Goal: Transaction & Acquisition: Purchase product/service

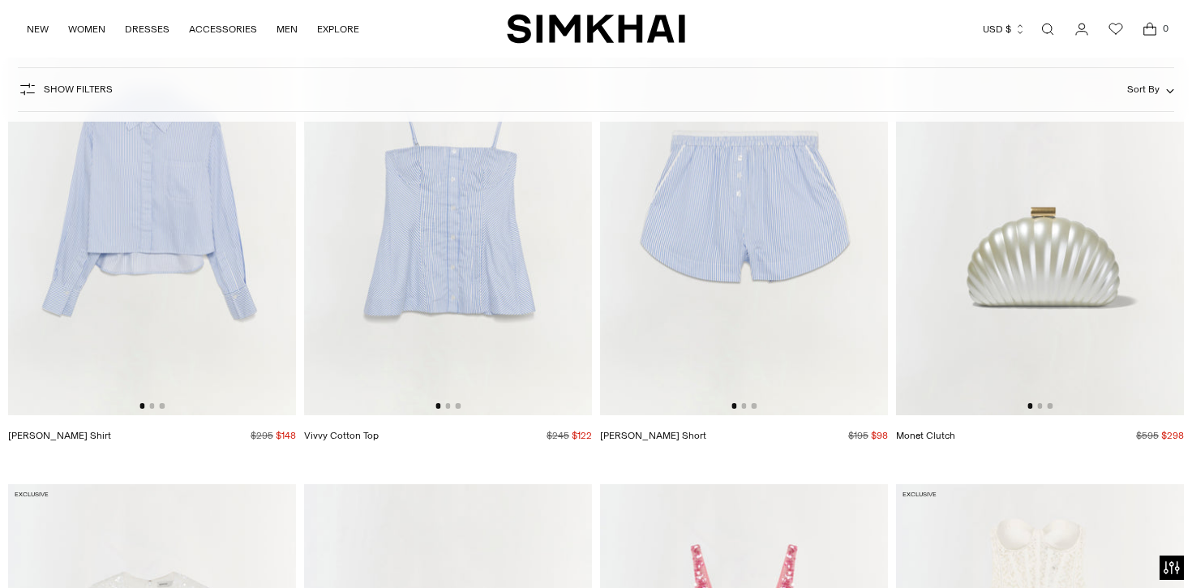
scroll to position [4257, 0]
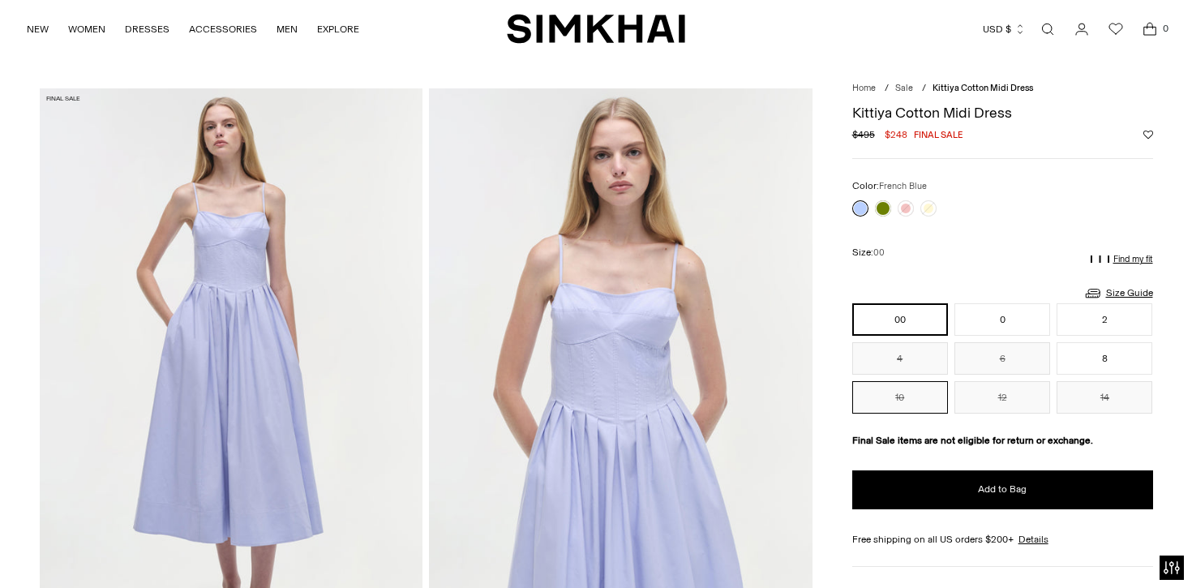
scroll to position [70, 0]
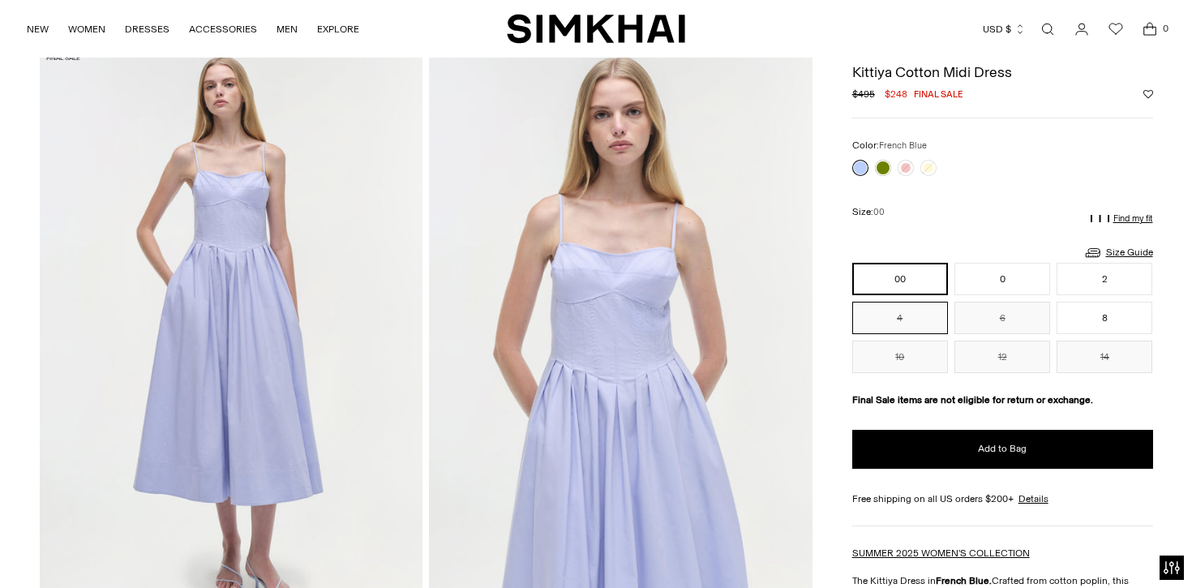
click at [919, 312] on button "4" at bounding box center [900, 318] width 96 height 32
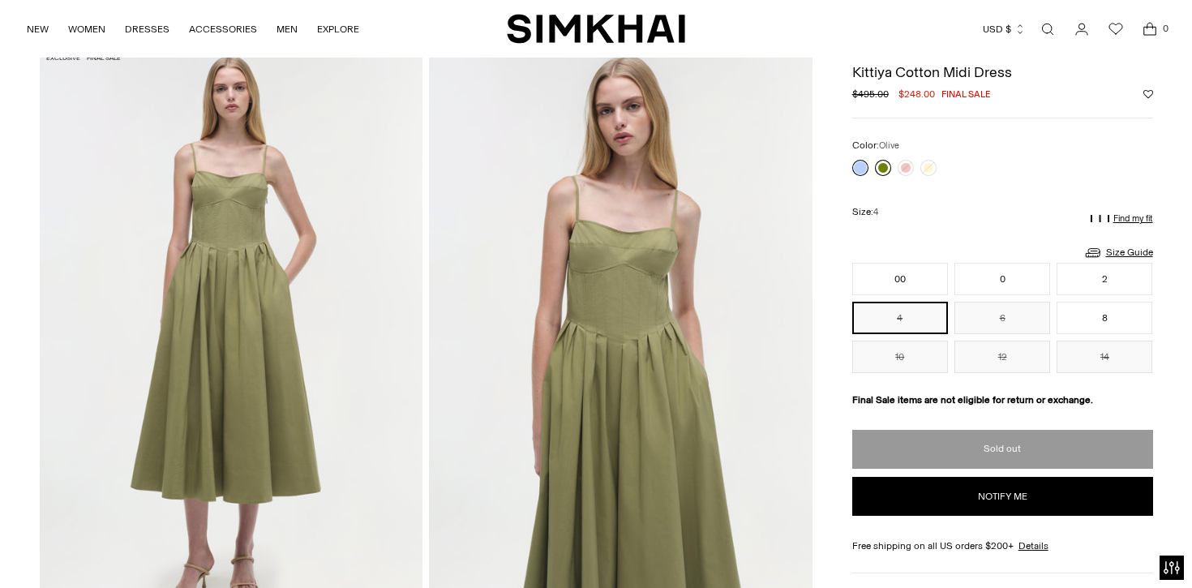
click at [884, 167] on link at bounding box center [883, 168] width 16 height 16
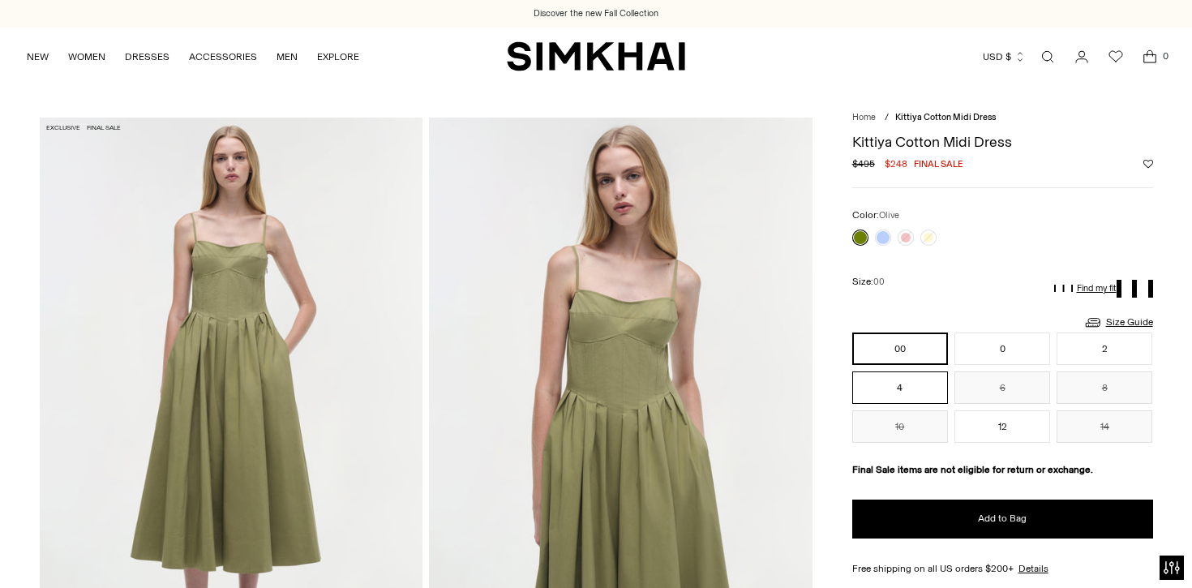
click at [895, 380] on button "4" at bounding box center [900, 387] width 96 height 32
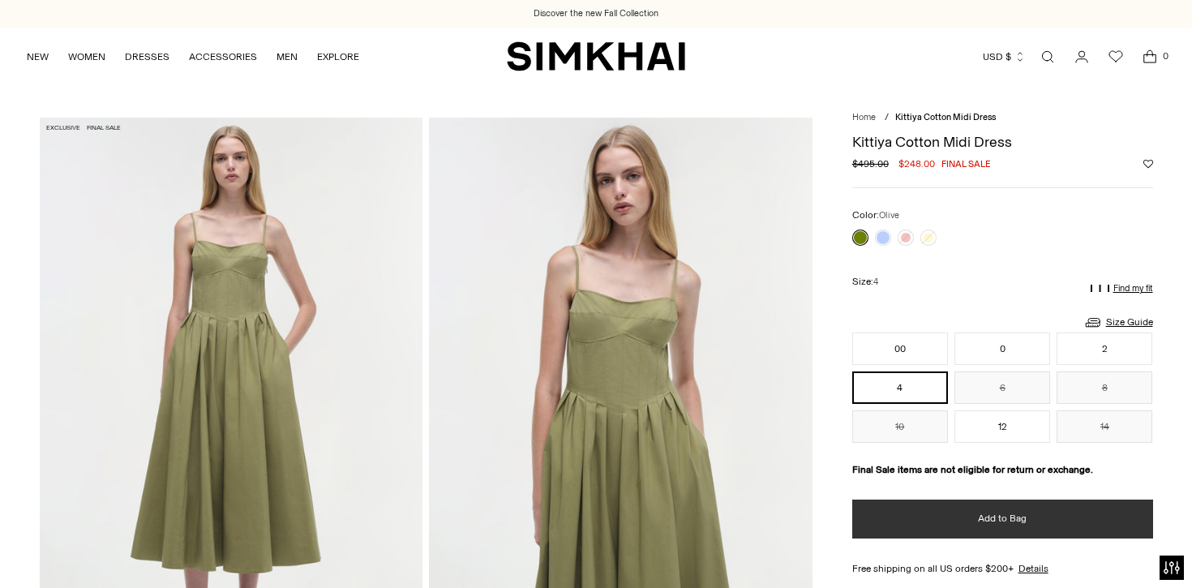
click at [988, 517] on span "Add to Bag" at bounding box center [1002, 519] width 49 height 14
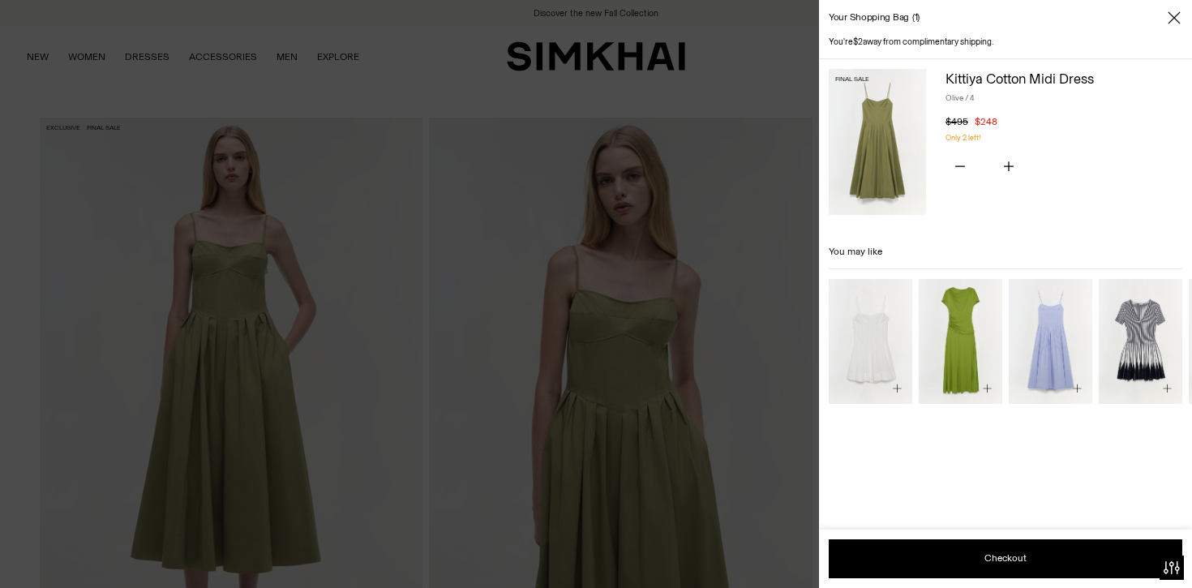
click at [731, 242] on div at bounding box center [596, 294] width 1192 height 588
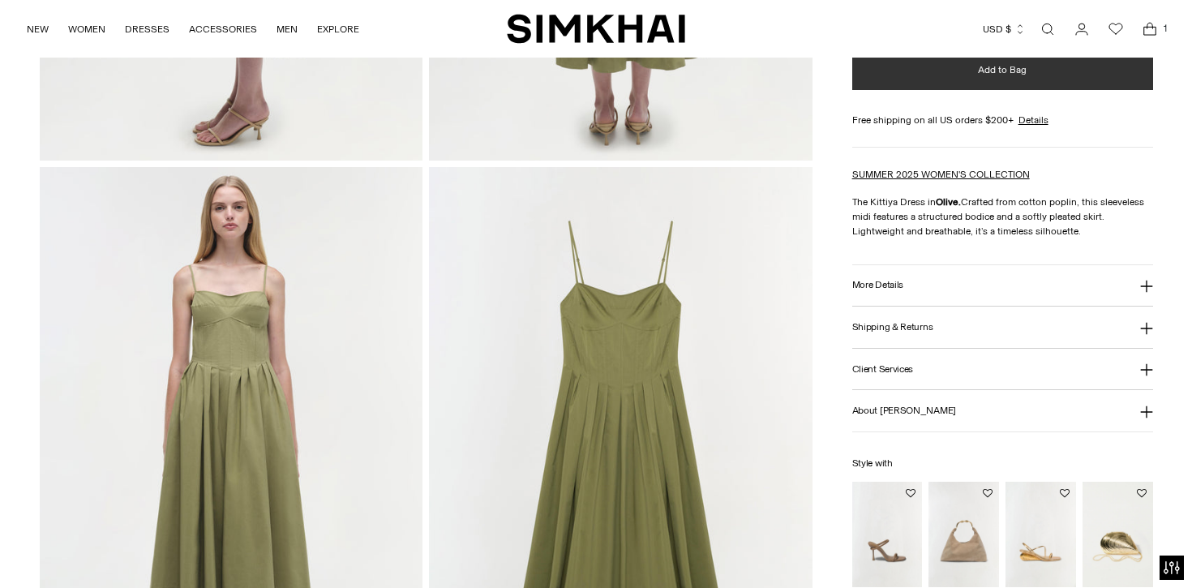
scroll to position [641, 0]
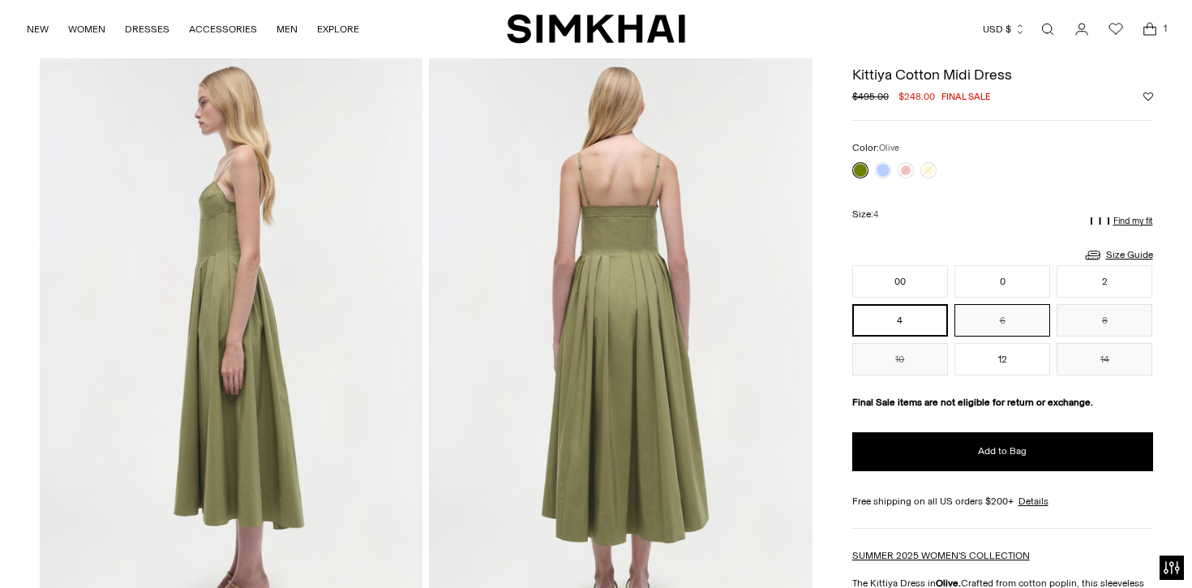
click at [1010, 331] on button "6" at bounding box center [1002, 320] width 96 height 32
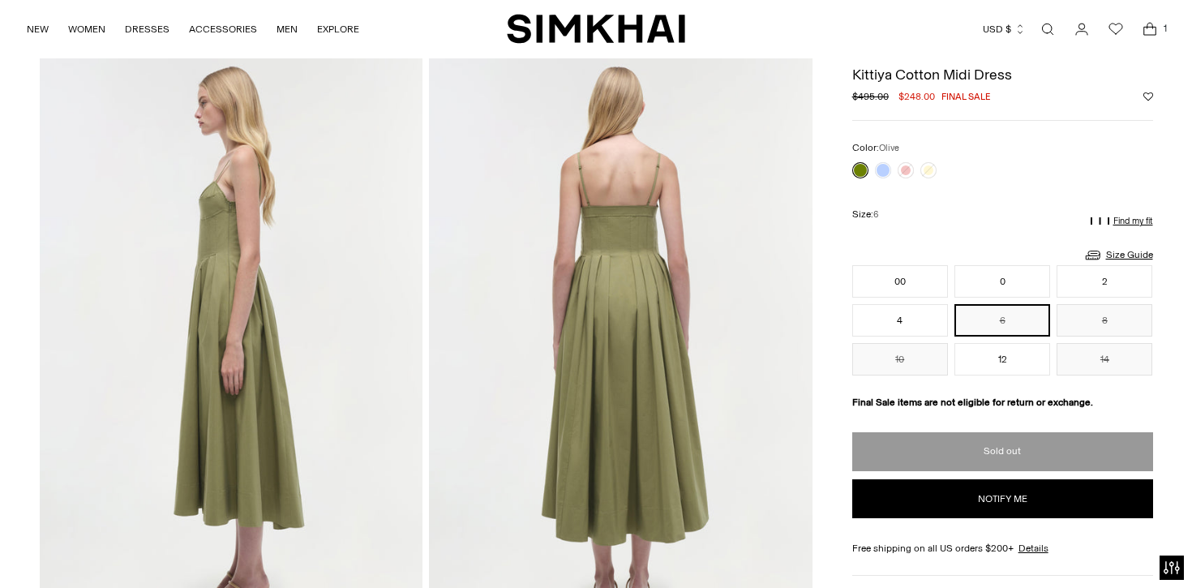
click at [1155, 27] on icon "Open cart modal" at bounding box center [1150, 29] width 23 height 16
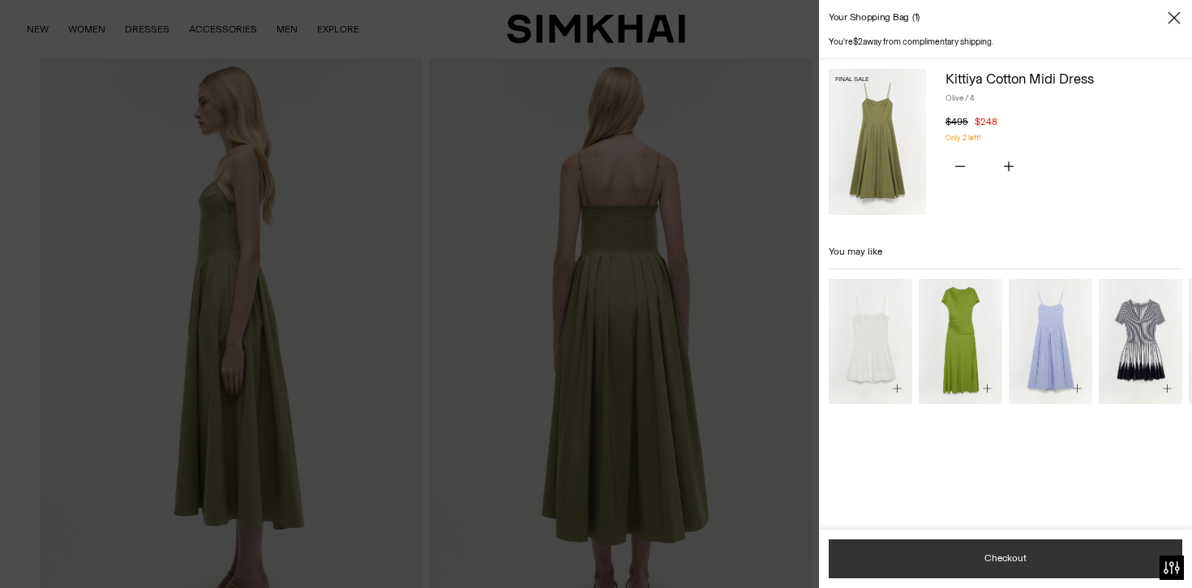
click at [891, 539] on button "Checkout" at bounding box center [1006, 558] width 354 height 39
